Goal: Navigation & Orientation: Find specific page/section

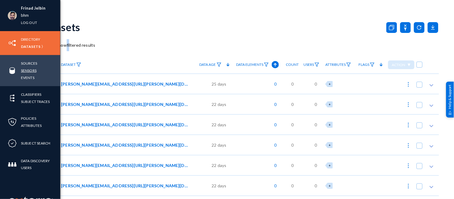
click at [26, 71] on link "Sensors" at bounding box center [29, 70] width 16 height 7
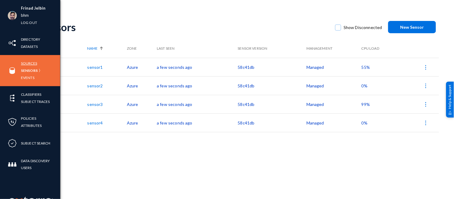
click at [23, 61] on link "Sources" at bounding box center [29, 63] width 16 height 7
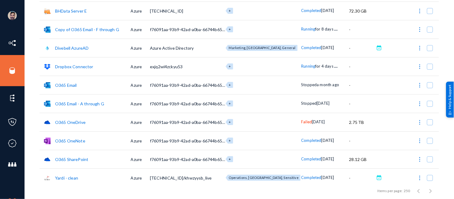
scroll to position [90, 0]
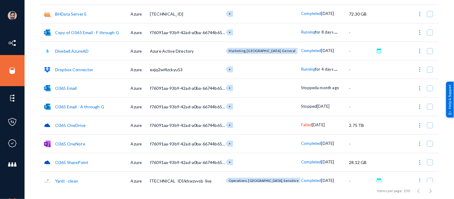
click at [301, 124] on span "Failed" at bounding box center [306, 124] width 11 height 5
click at [313, 131] on div at bounding box center [227, 99] width 454 height 199
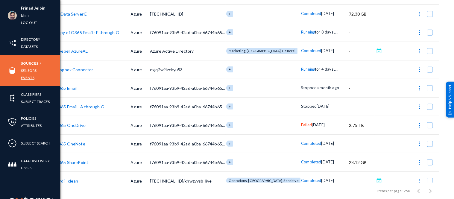
click at [29, 75] on link "Events" at bounding box center [27, 77] width 13 height 7
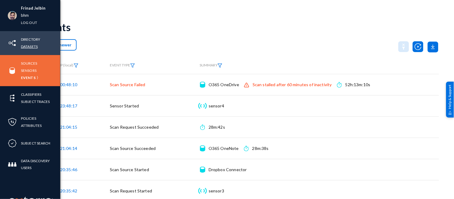
click at [29, 45] on link "Datasets" at bounding box center [29, 46] width 17 height 7
